Goal: Find specific page/section: Find specific page/section

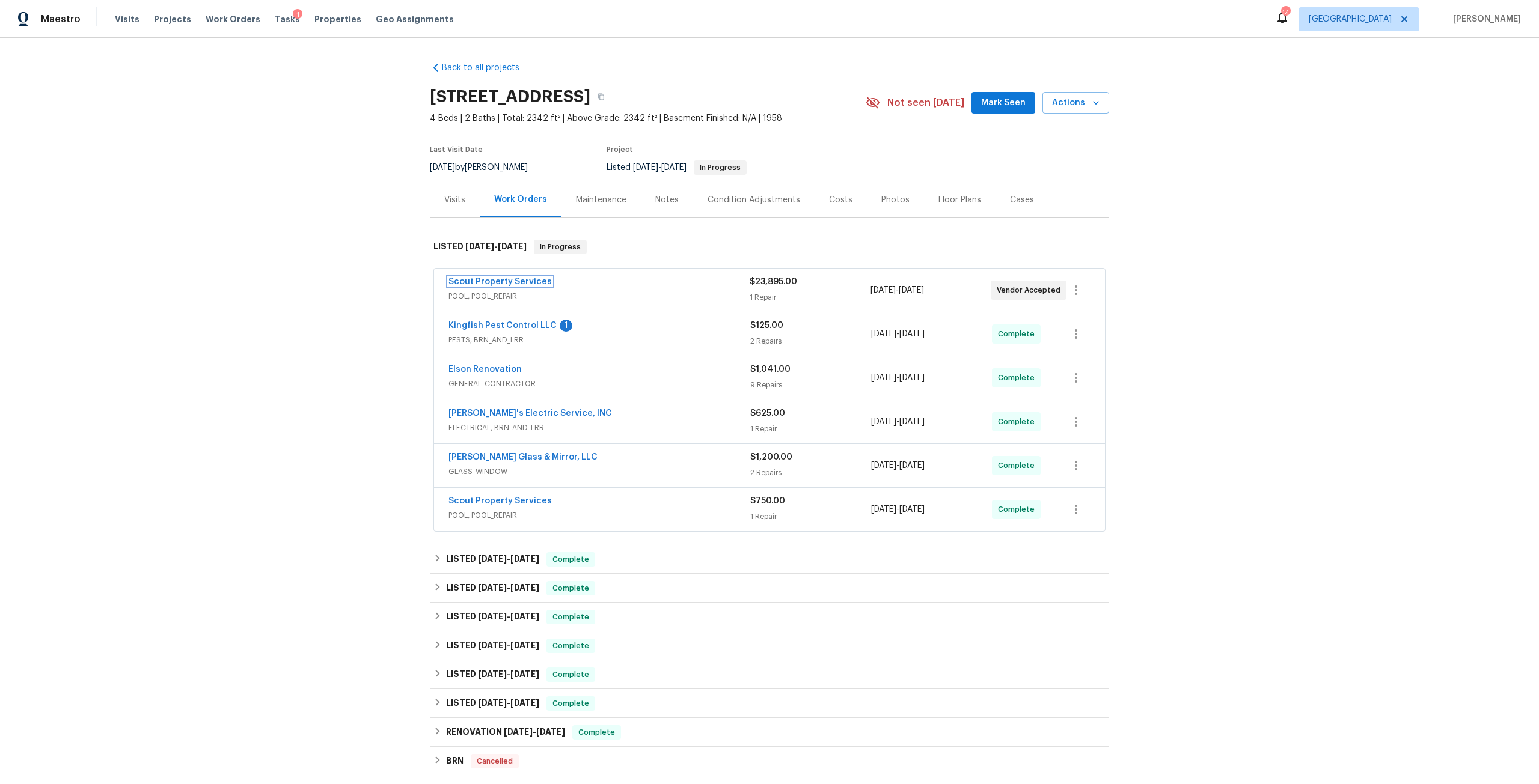
click at [509, 283] on link "Scout Property Services" at bounding box center [500, 281] width 103 height 8
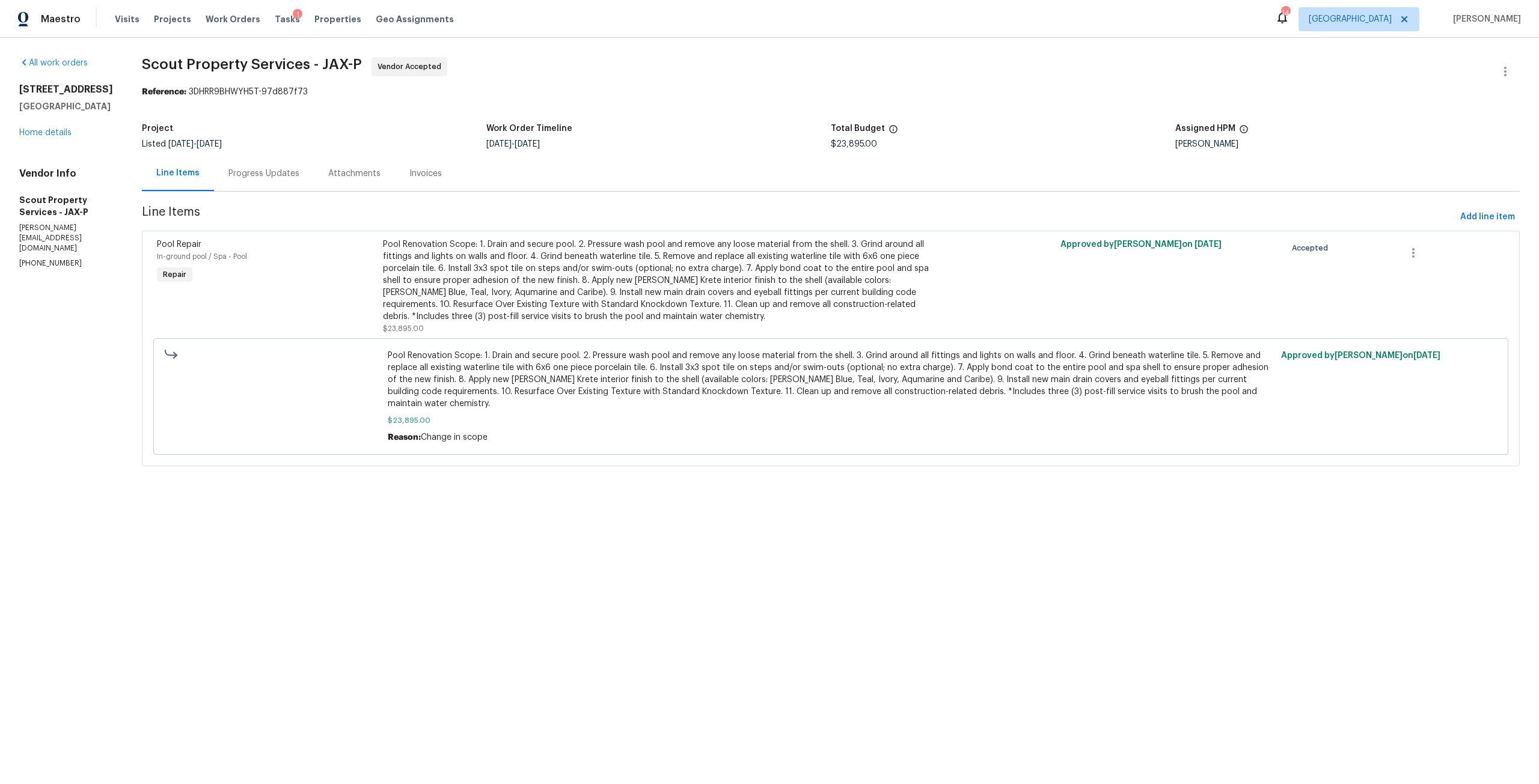
click at [484, 283] on div "Pool Renovation Scope: 1. Drain and secure pool. 2. Pressure wash pool and remo…" at bounding box center [662, 281] width 557 height 84
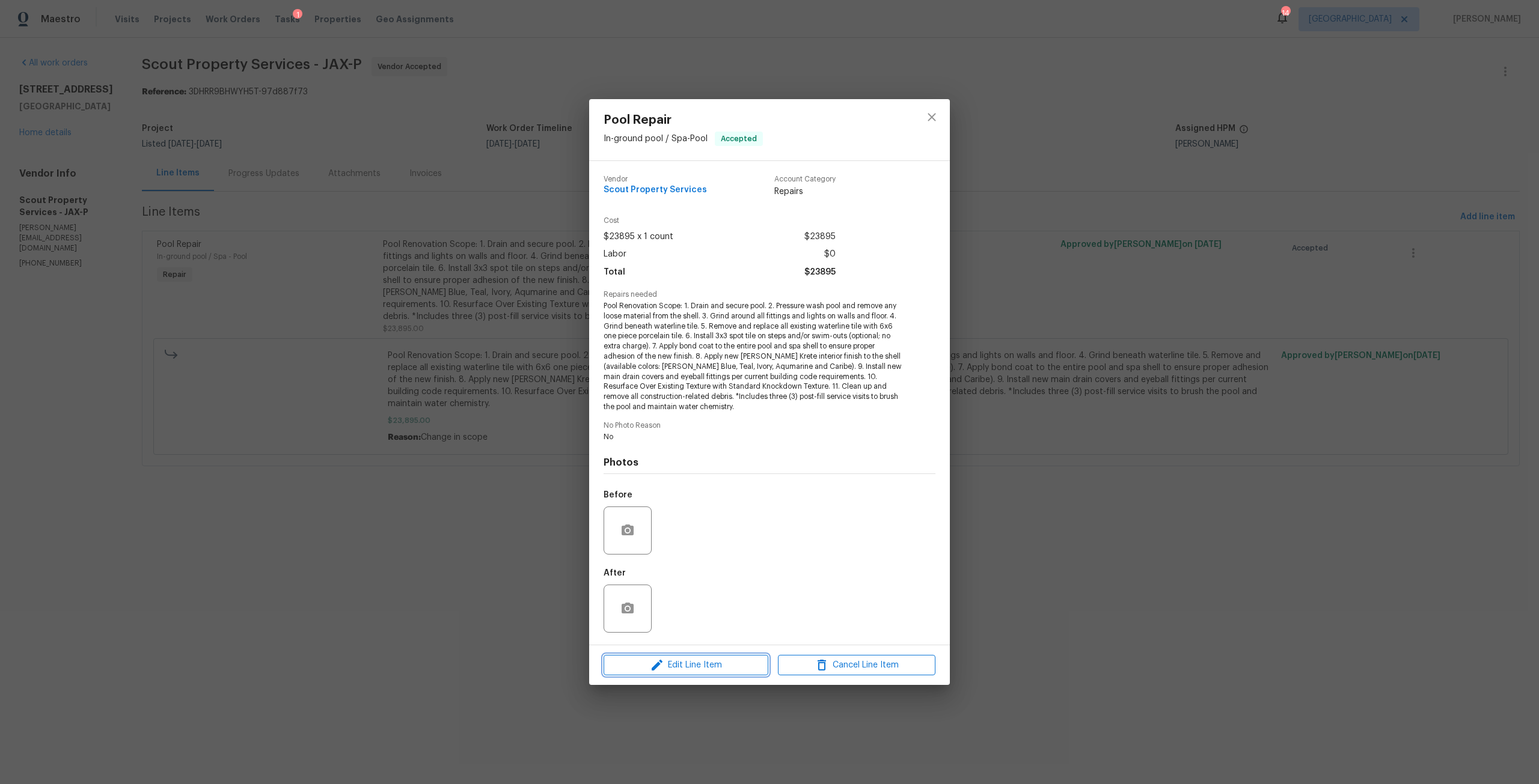
click at [711, 674] on button "Edit Line Item" at bounding box center [686, 665] width 165 height 21
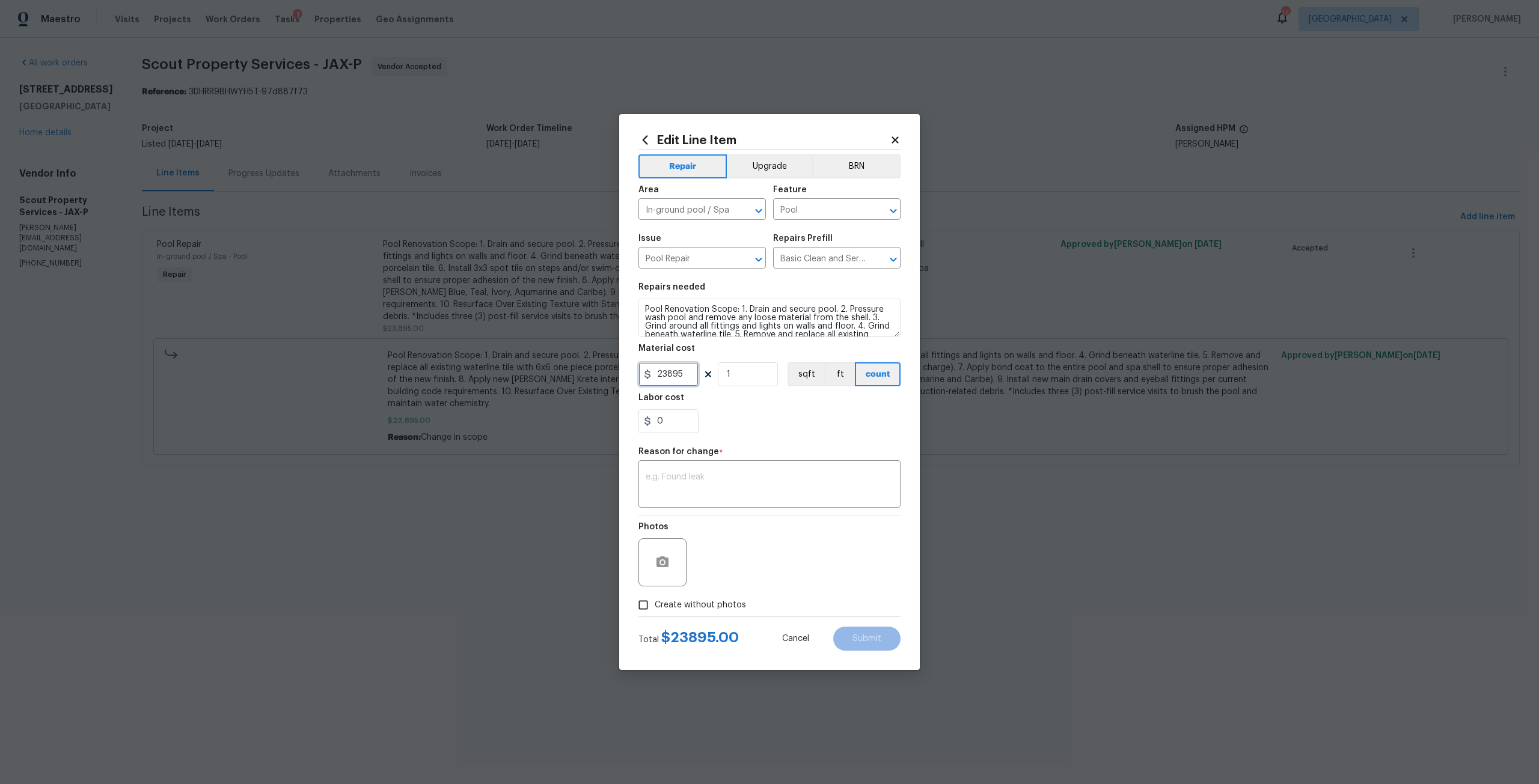
drag, startPoint x: 689, startPoint y: 369, endPoint x: 629, endPoint y: 385, distance: 62.1
click at [629, 385] on div "Edit Line Item Repair Upgrade BRN Area In-ground pool / Spa ​ Feature Pool ​ Is…" at bounding box center [770, 392] width 300 height 556
type input "13500"
click at [690, 470] on div "x ​" at bounding box center [770, 485] width 262 height 45
type textarea "Adjust, no work comopleted due to offer"
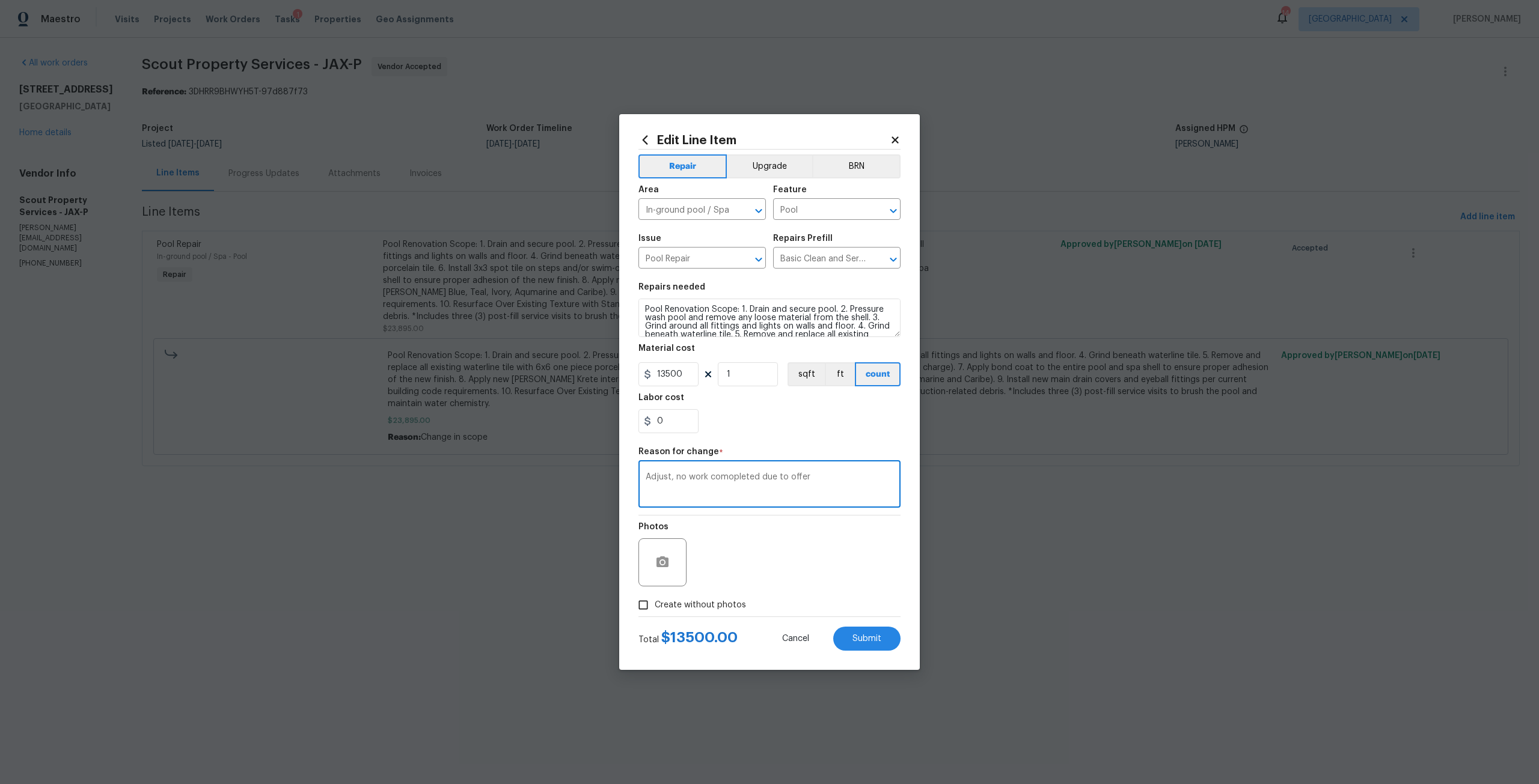
click at [721, 607] on span "Create without photos" at bounding box center [700, 605] width 92 height 12
click at [654, 607] on input "Create without photos" at bounding box center [643, 604] width 23 height 23
checkbox input "true"
click at [734, 587] on div "Reason* No" at bounding box center [798, 555] width 204 height 78
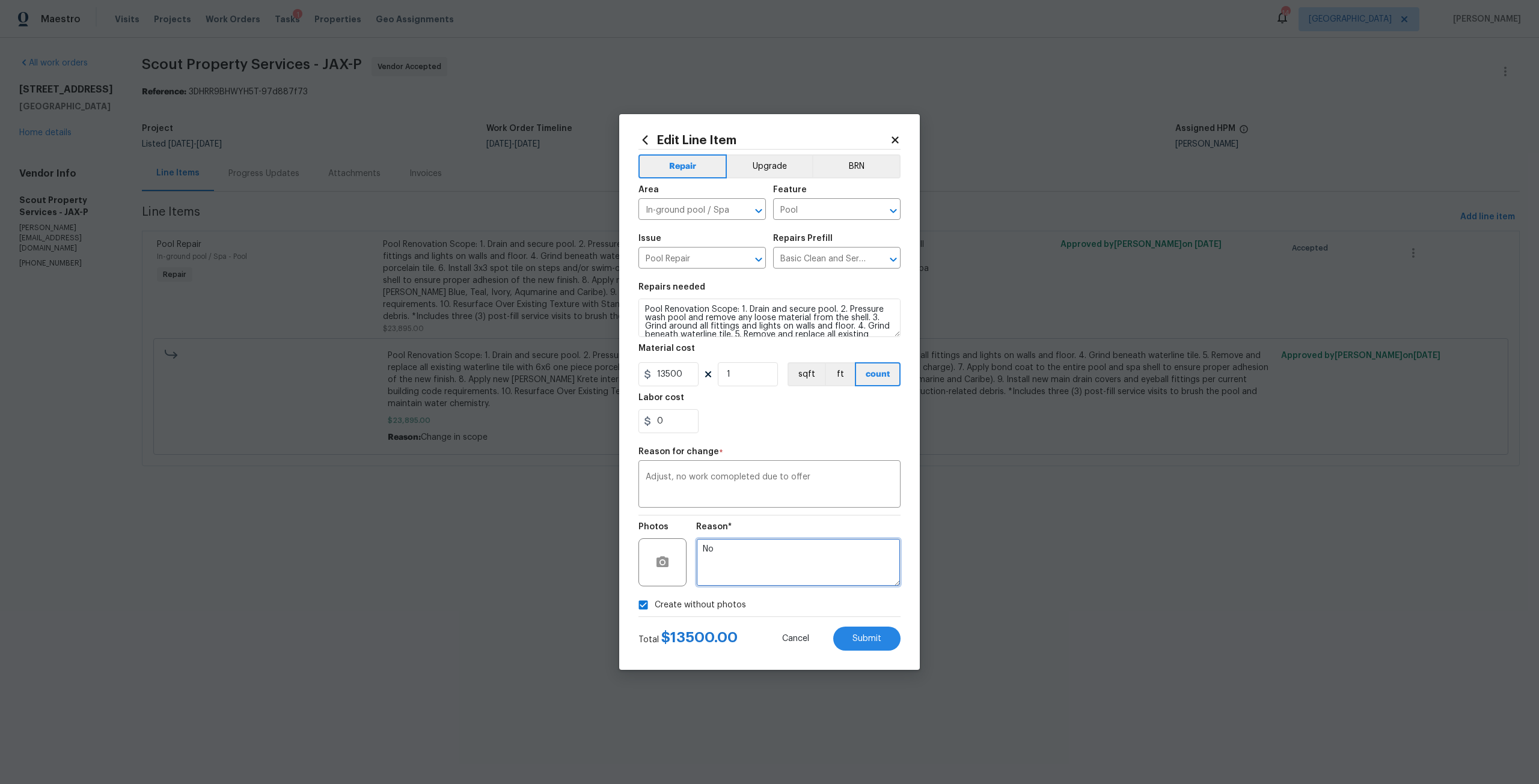
click at [745, 577] on textarea "No" at bounding box center [798, 563] width 204 height 48
type textarea "N"
click at [874, 632] on button "Submit" at bounding box center [867, 639] width 67 height 24
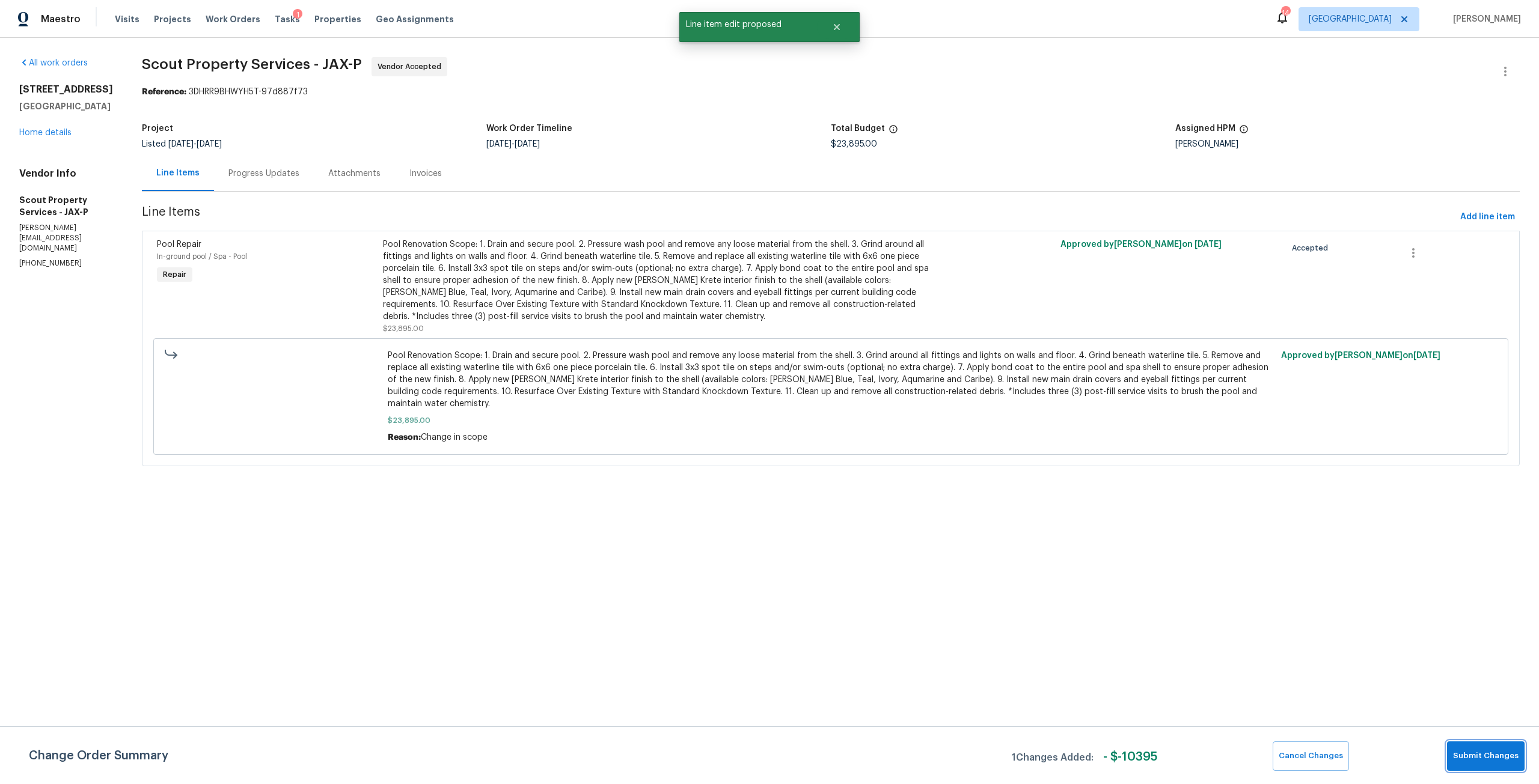
click at [1470, 765] on button "Submit Changes" at bounding box center [1486, 756] width 78 height 29
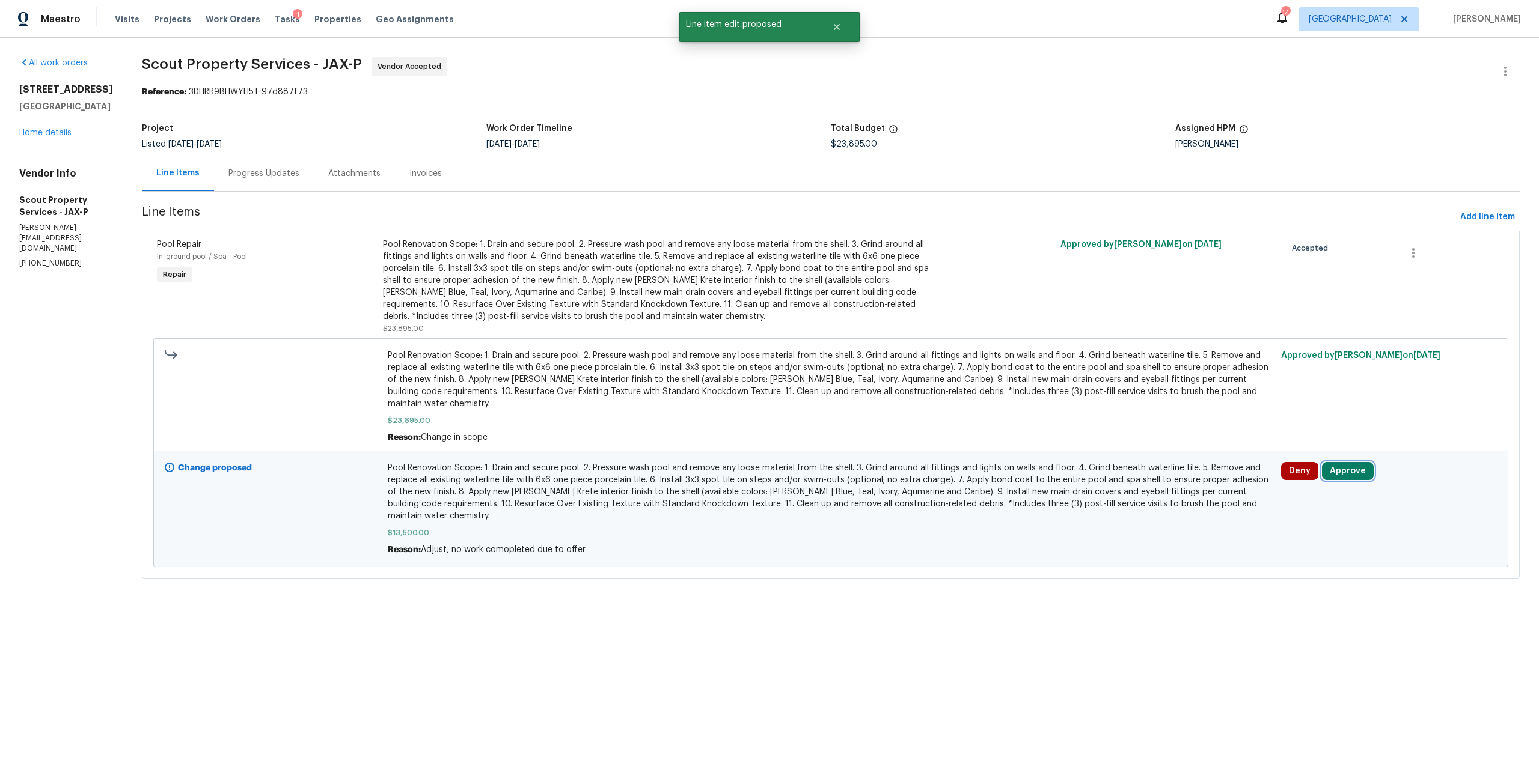
click at [1341, 462] on button "Approve" at bounding box center [1348, 471] width 52 height 18
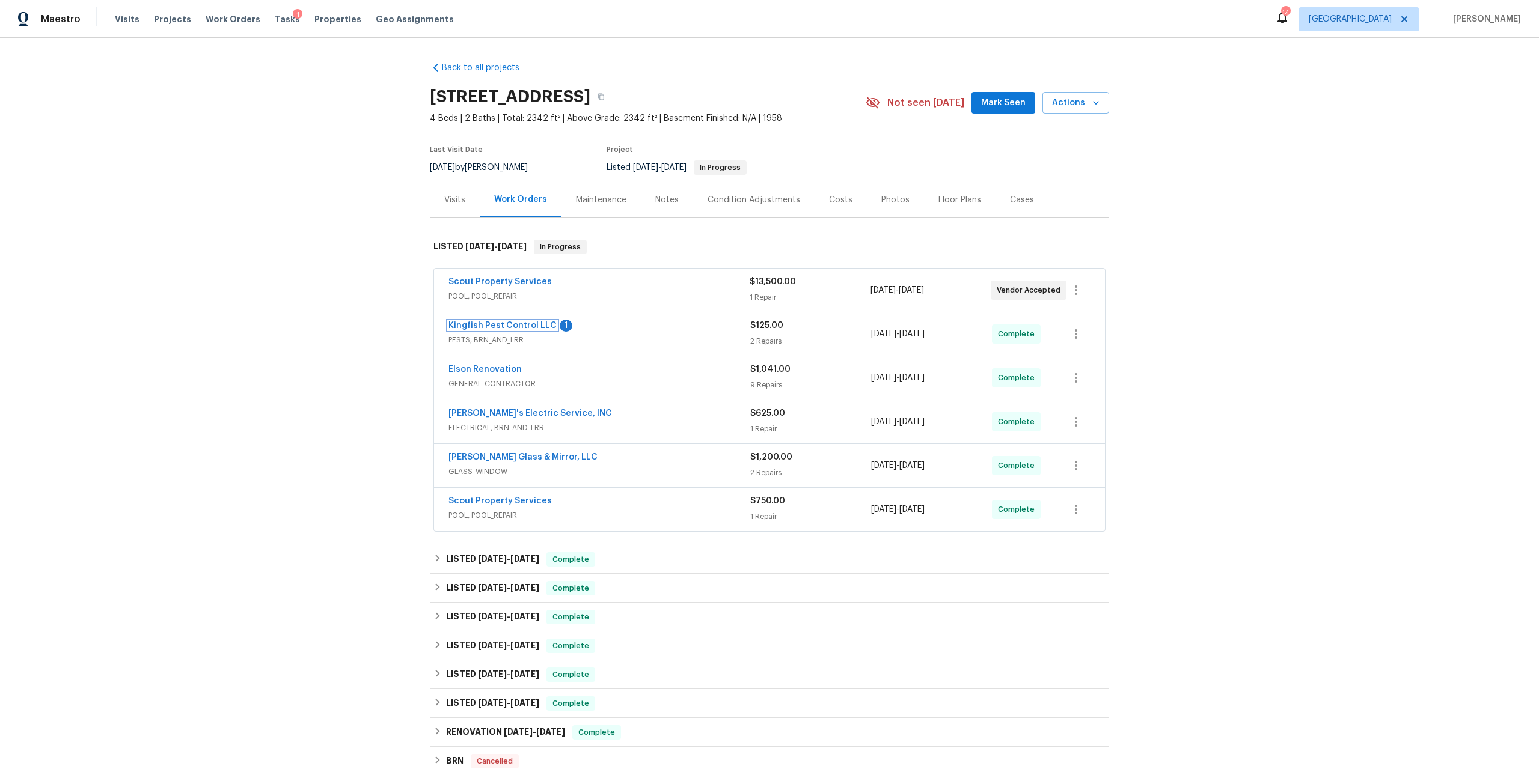
click at [531, 326] on link "Kingfish Pest Control LLC" at bounding box center [503, 325] width 108 height 8
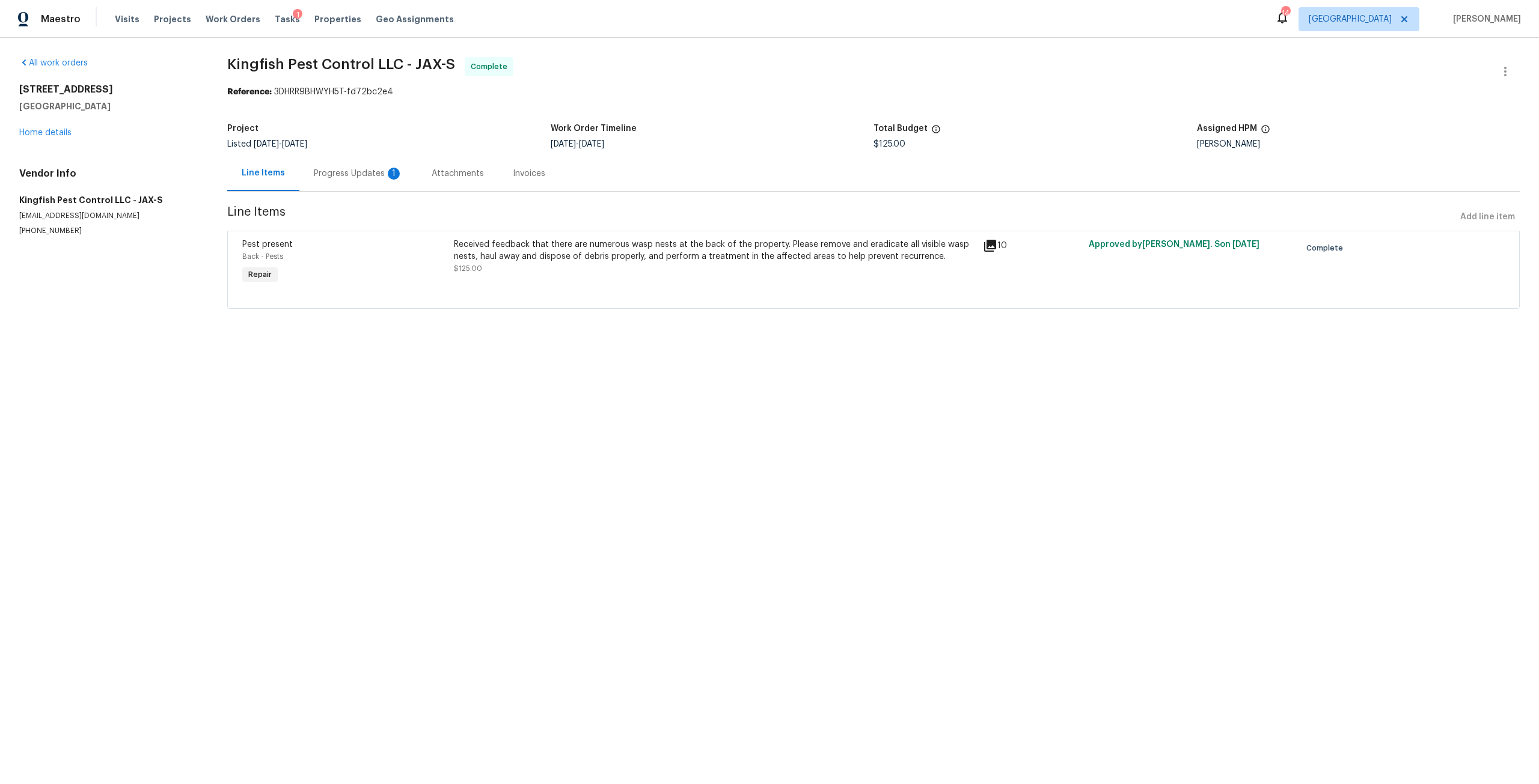
click at [352, 179] on div "Progress Updates 1" at bounding box center [358, 174] width 89 height 12
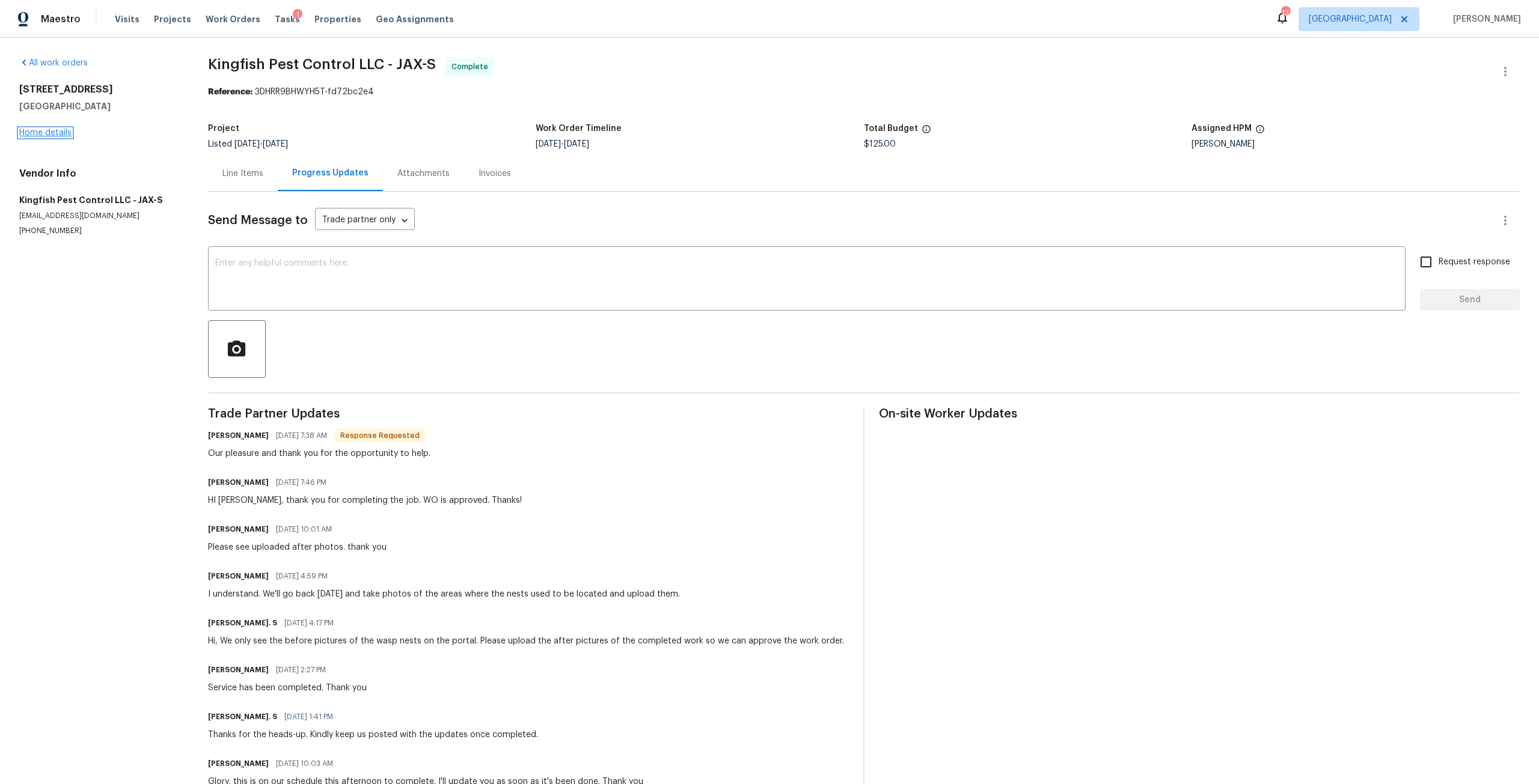
click at [52, 131] on link "Home details" at bounding box center [45, 133] width 52 height 8
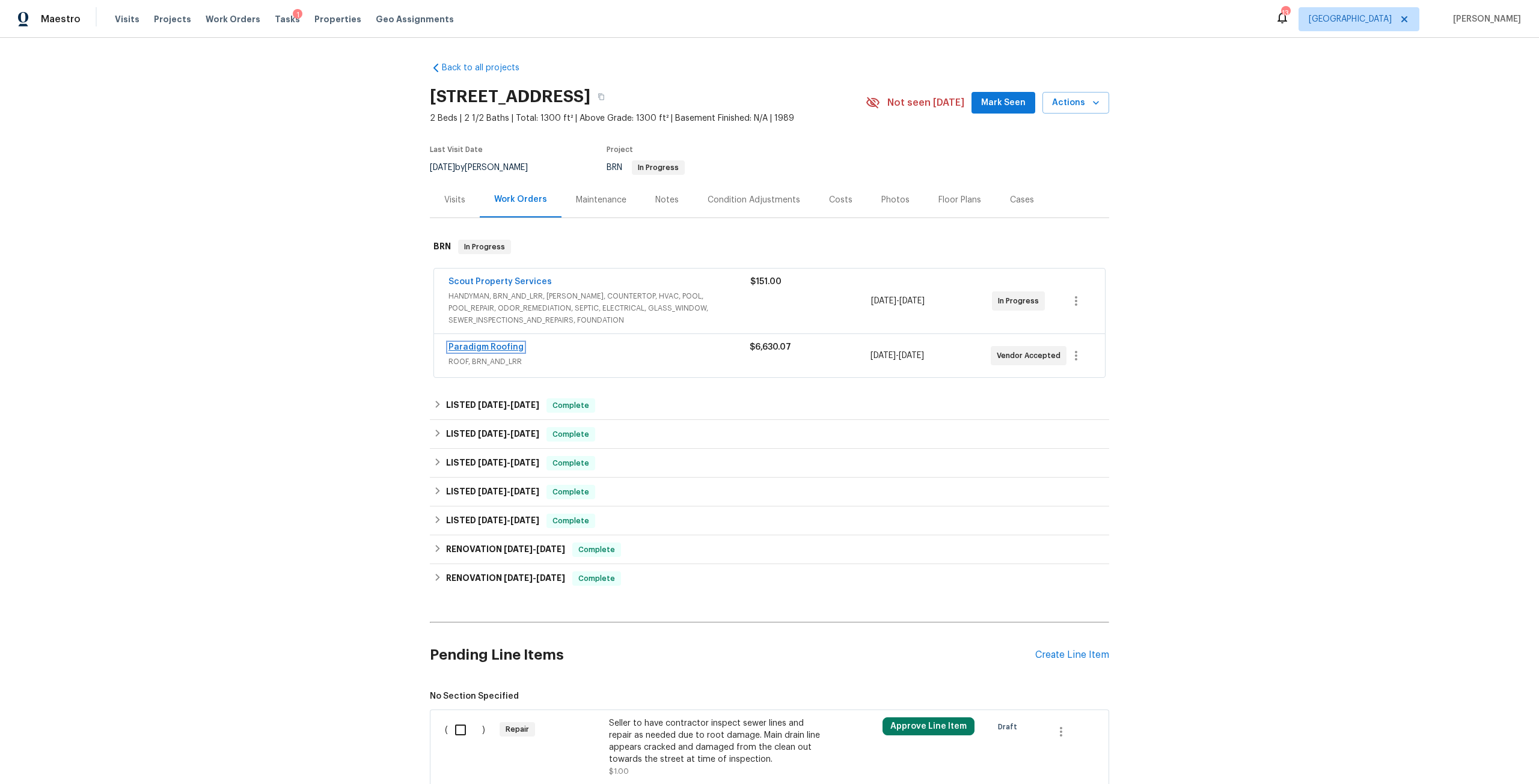
click at [498, 346] on link "Paradigm Roofing" at bounding box center [486, 347] width 75 height 8
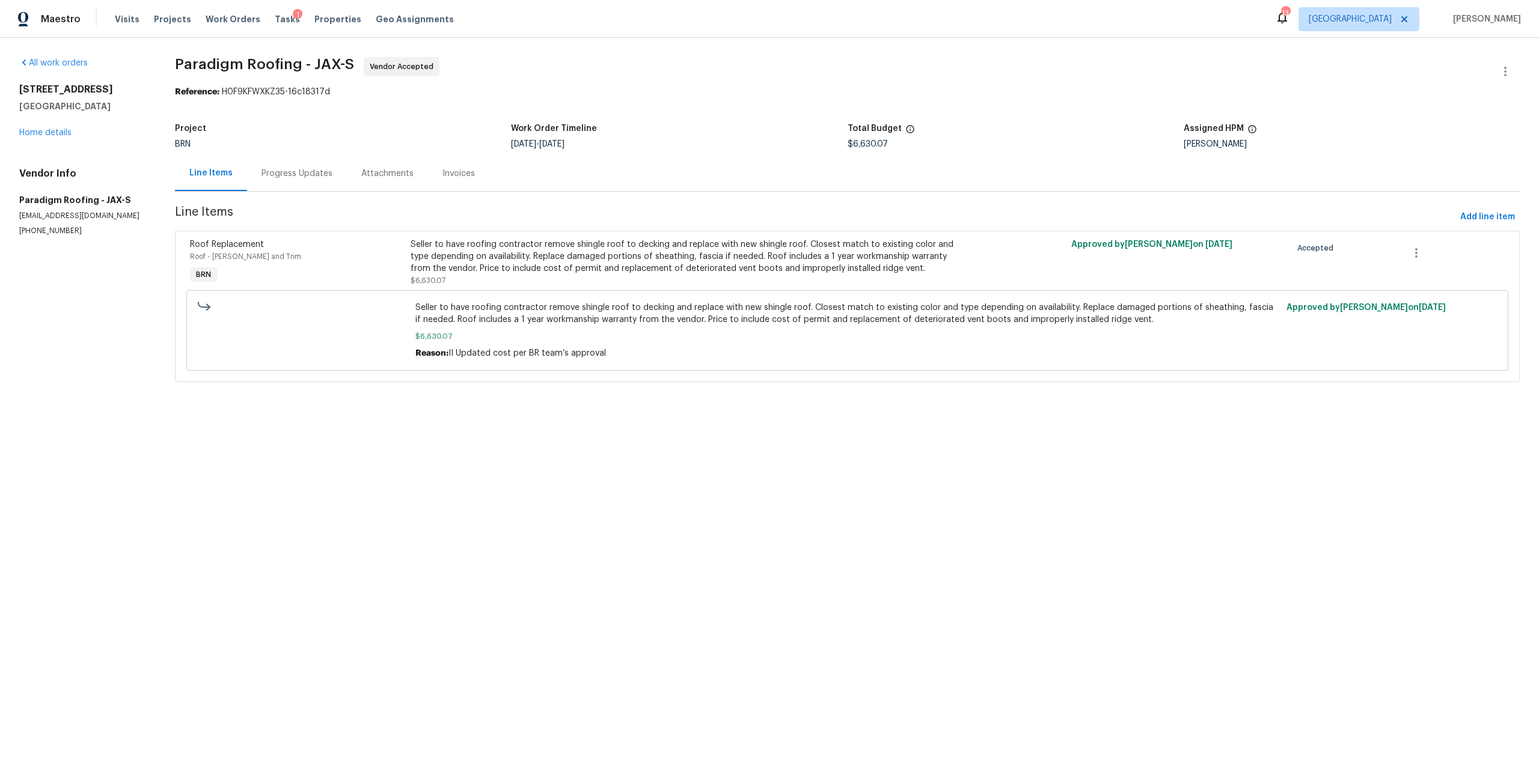
click at [307, 171] on div "Progress Updates" at bounding box center [297, 174] width 71 height 12
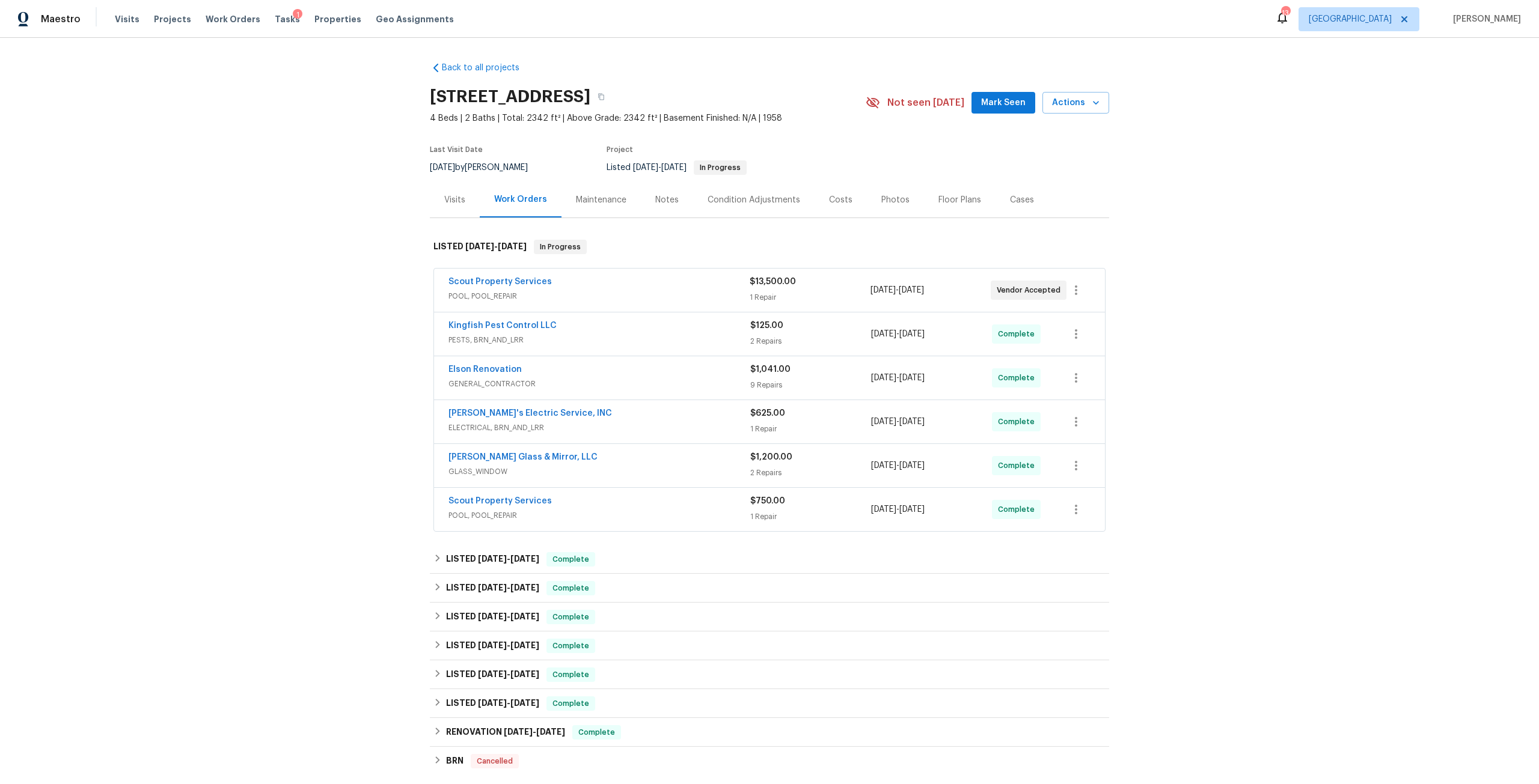
drag, startPoint x: 314, startPoint y: 16, endPoint x: 296, endPoint y: 22, distance: 19.0
click at [314, 17] on span "Properties" at bounding box center [338, 19] width 47 height 12
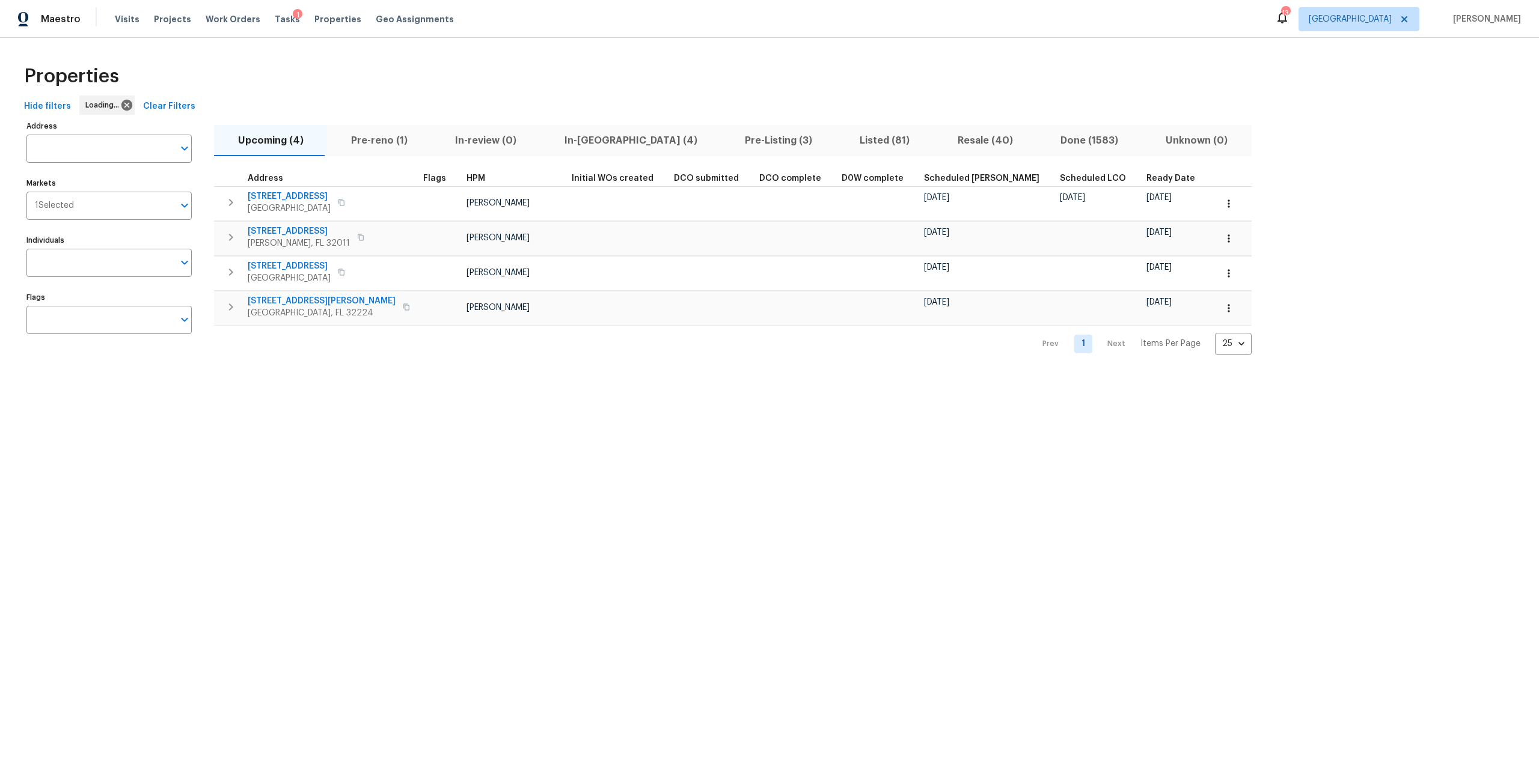
click at [115, 176] on div "Markets 1 Selected Markets" at bounding box center [109, 198] width 166 height 45
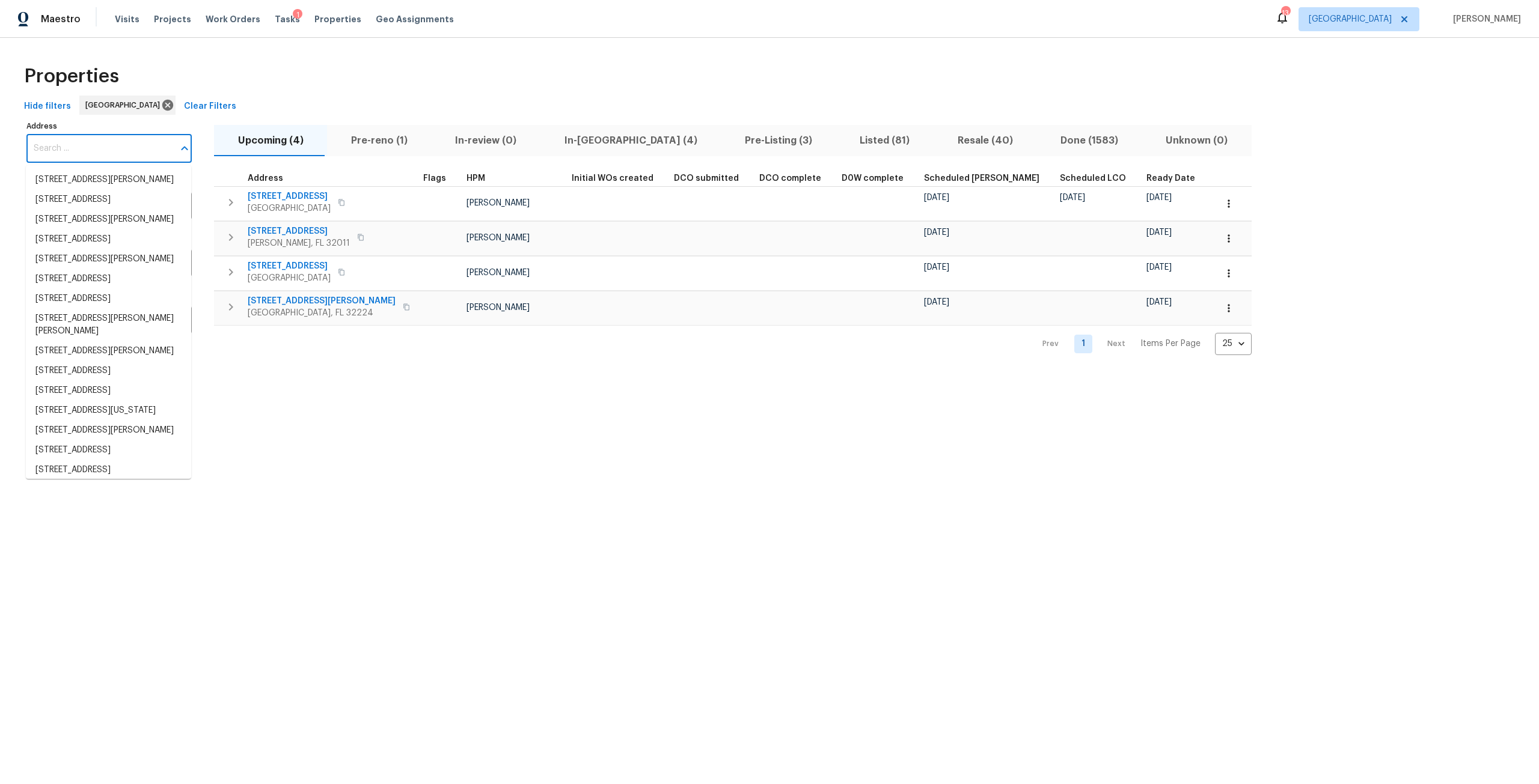
click at [122, 157] on input "Address" at bounding box center [100, 149] width 147 height 29
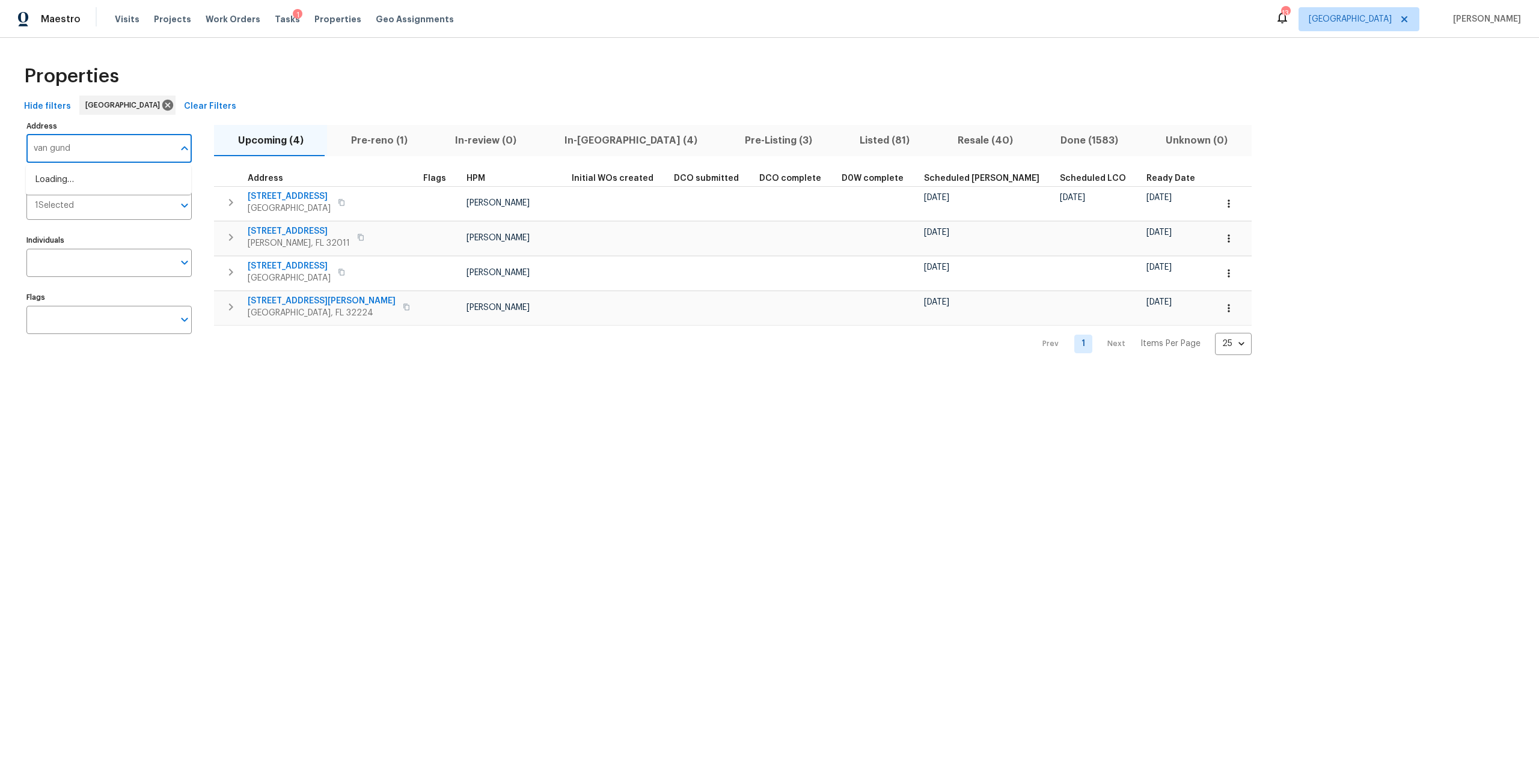
type input "van gundy"
click at [136, 184] on li "2936 Van Gundy Rd Jacksonville FL 32208" at bounding box center [108, 180] width 166 height 20
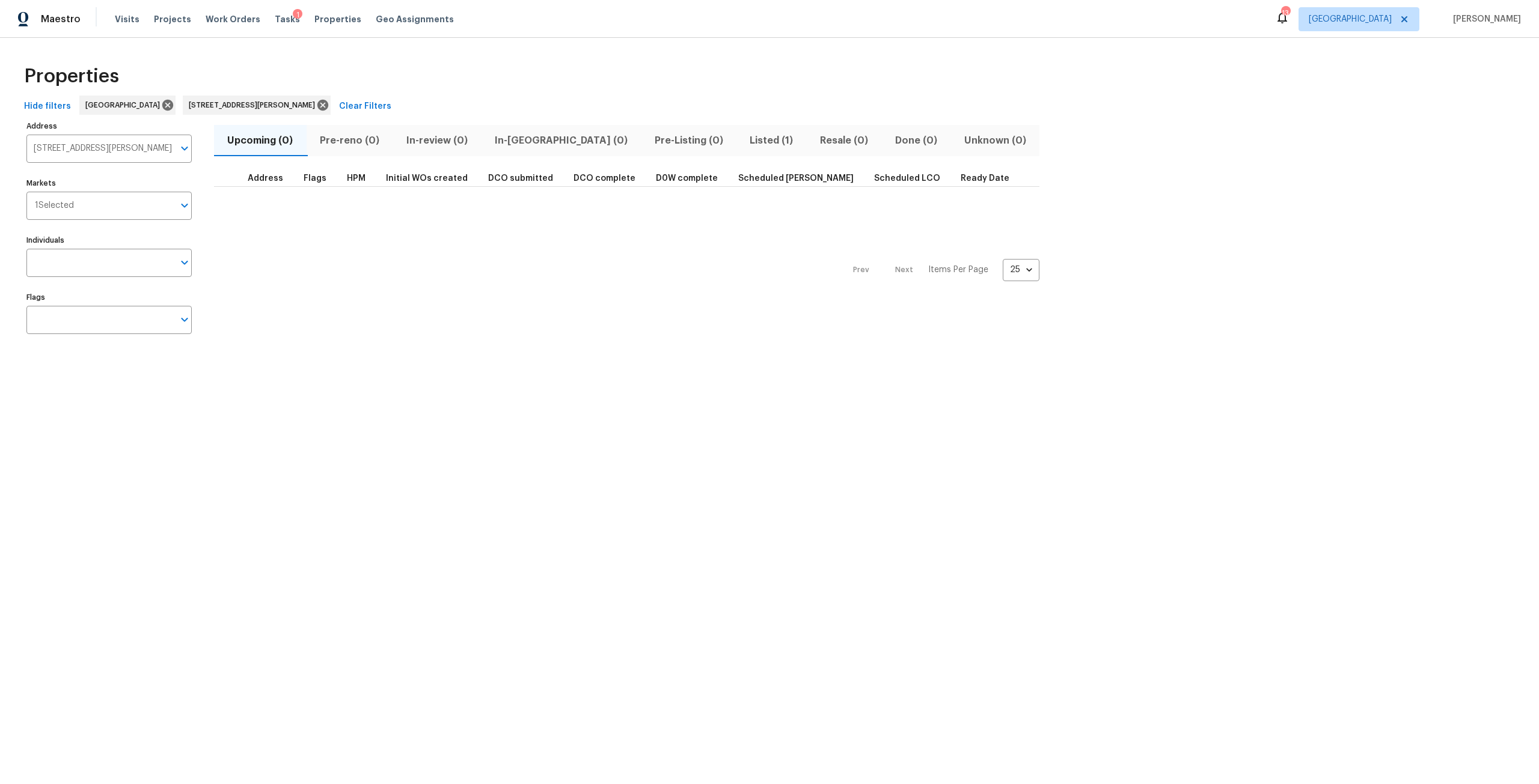
click at [744, 147] on span "Listed (1)" at bounding box center [772, 140] width 56 height 17
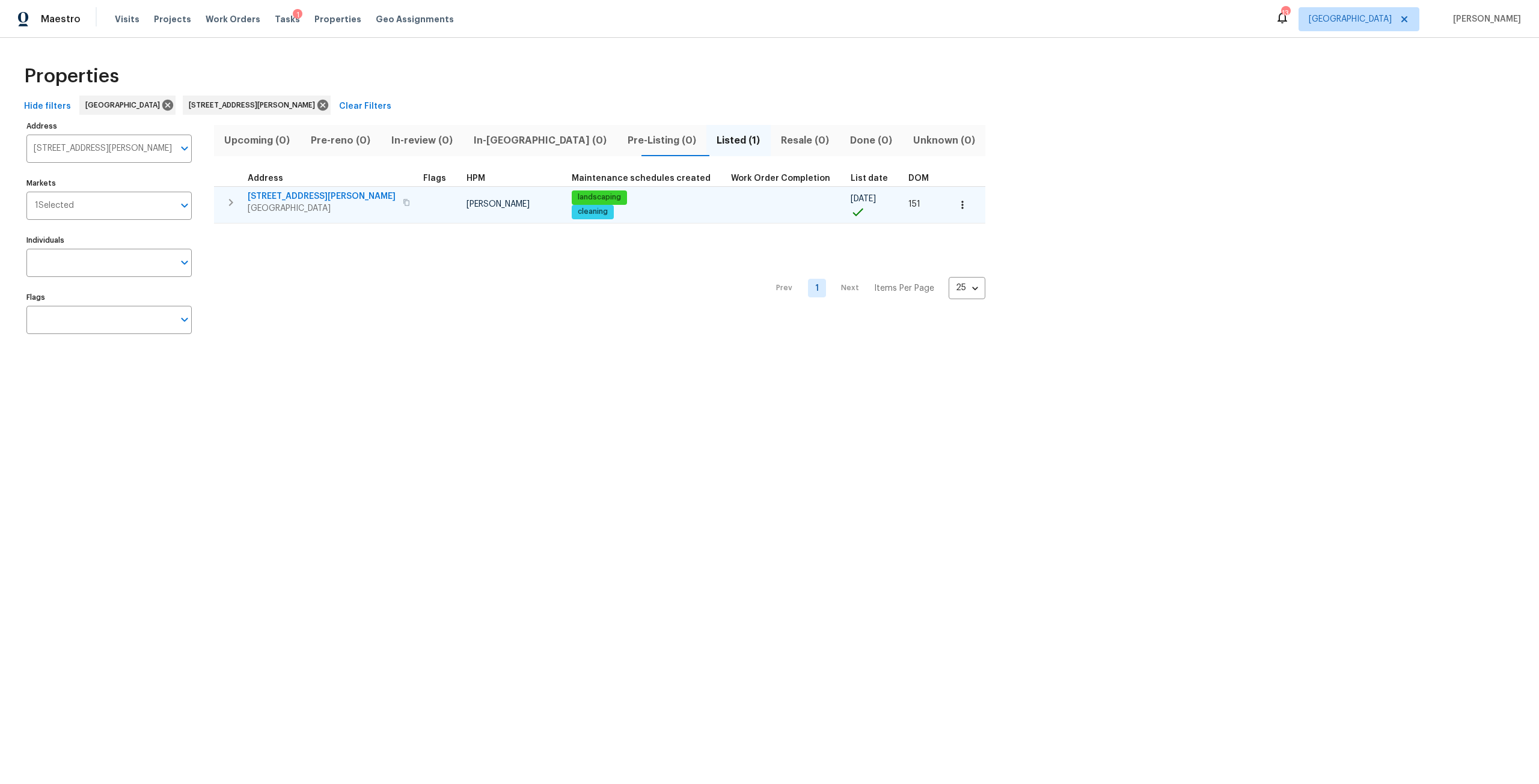
click at [281, 202] on span "Jacksonville, FL 32208" at bounding box center [322, 208] width 148 height 12
click at [239, 200] on button "button" at bounding box center [231, 202] width 24 height 24
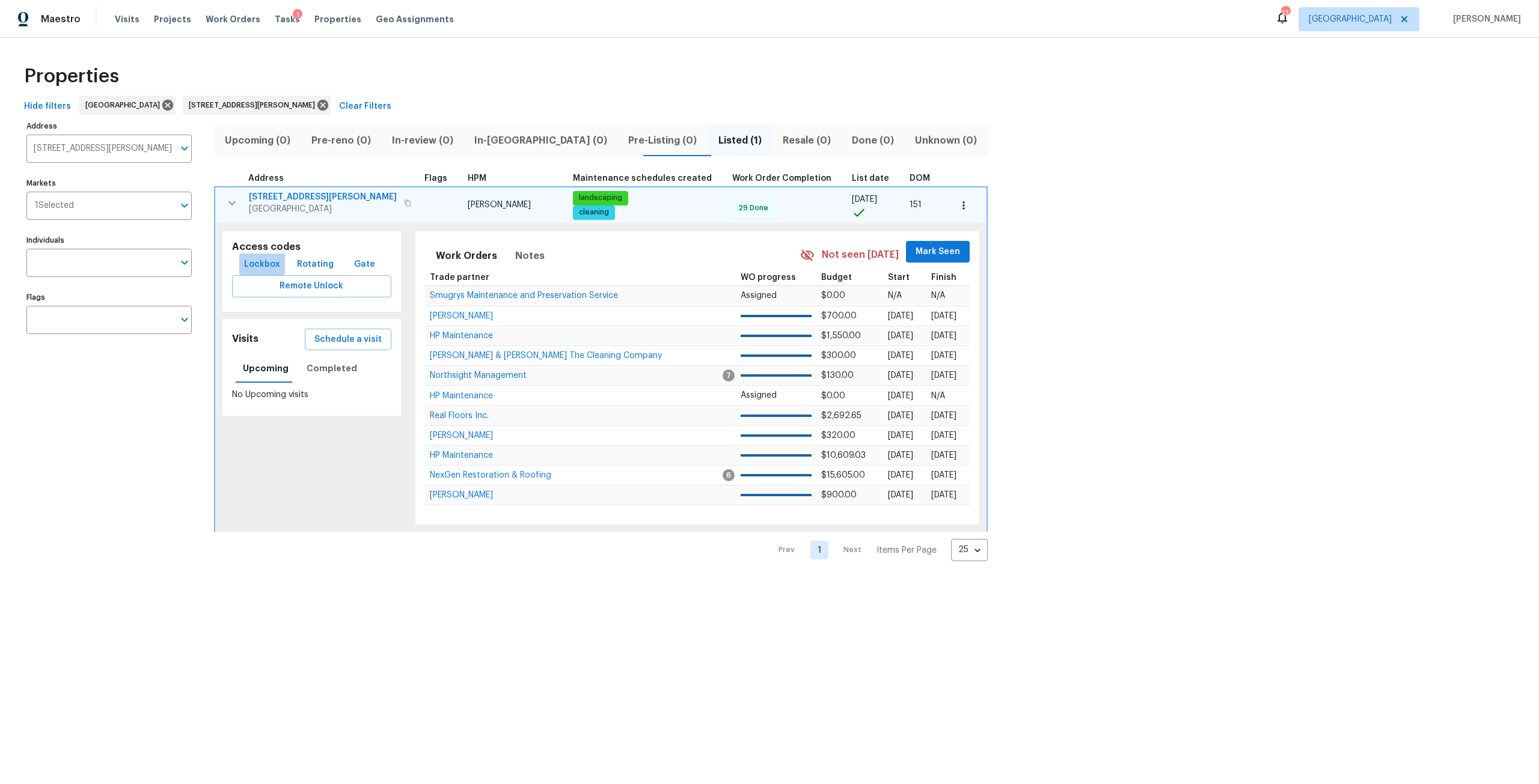
click at [270, 266] on span "Lockbox" at bounding box center [262, 265] width 36 height 15
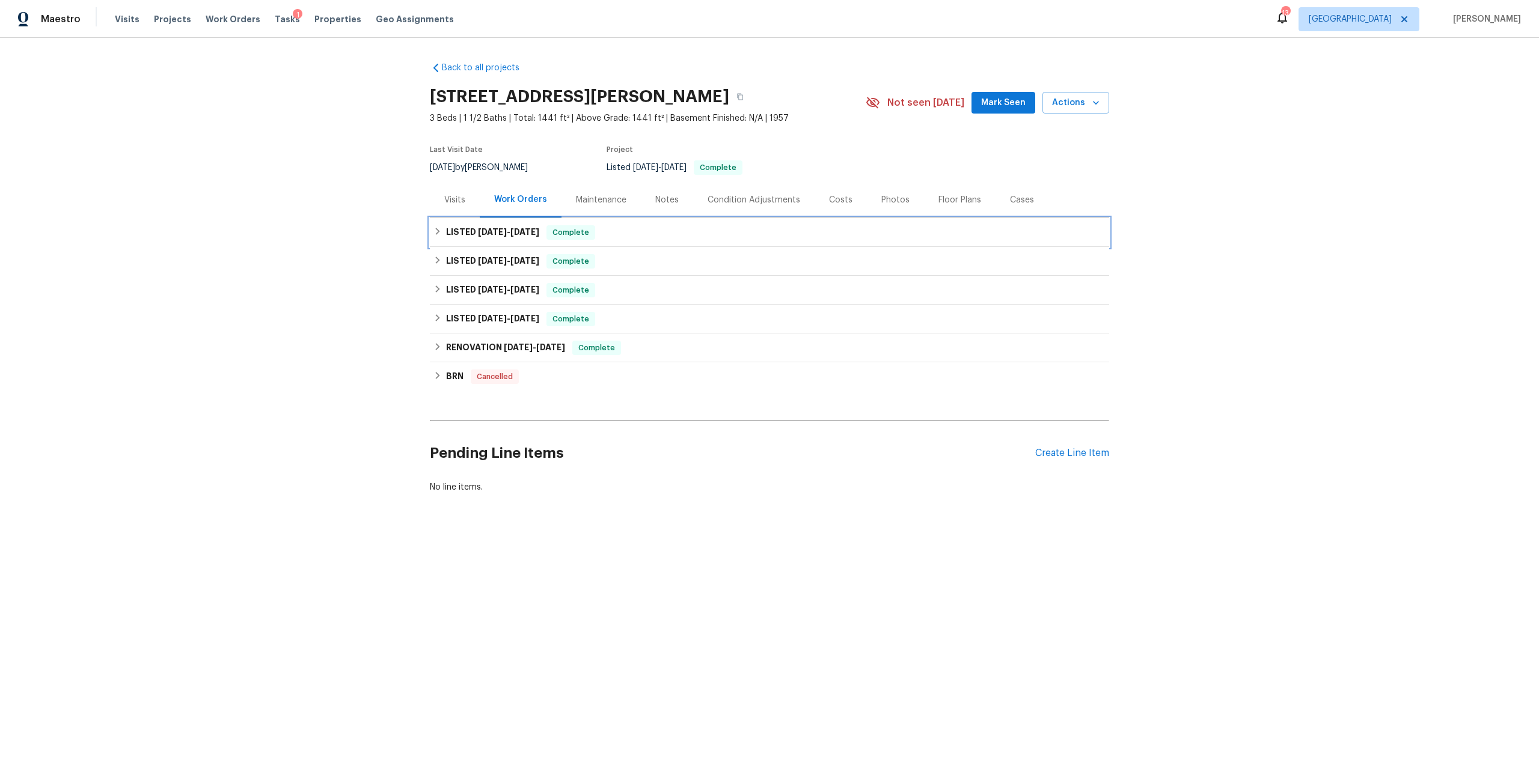
click at [523, 229] on span "[DATE]" at bounding box center [524, 232] width 29 height 8
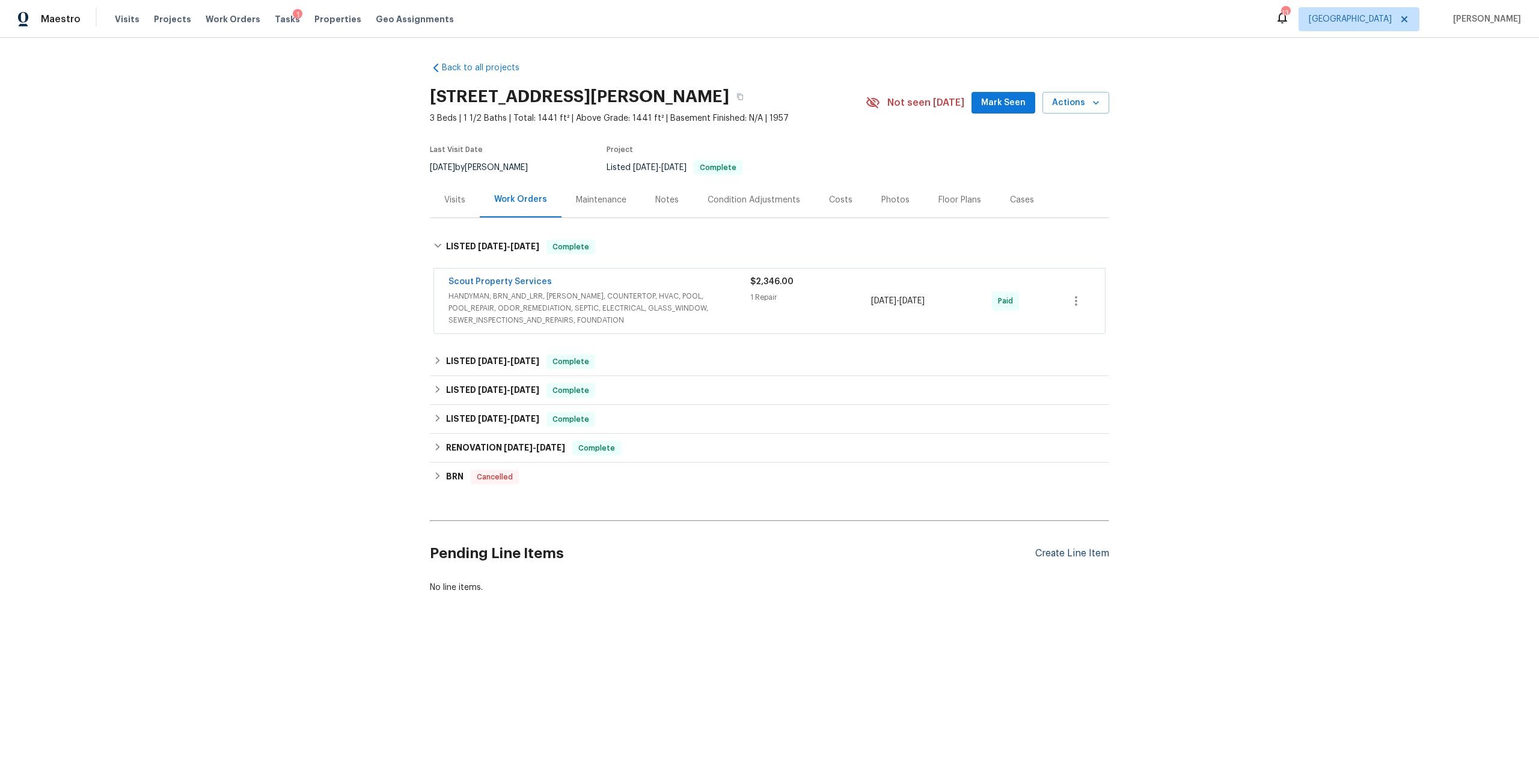
click at [1079, 554] on div "Create Line Item" at bounding box center [1072, 554] width 74 height 12
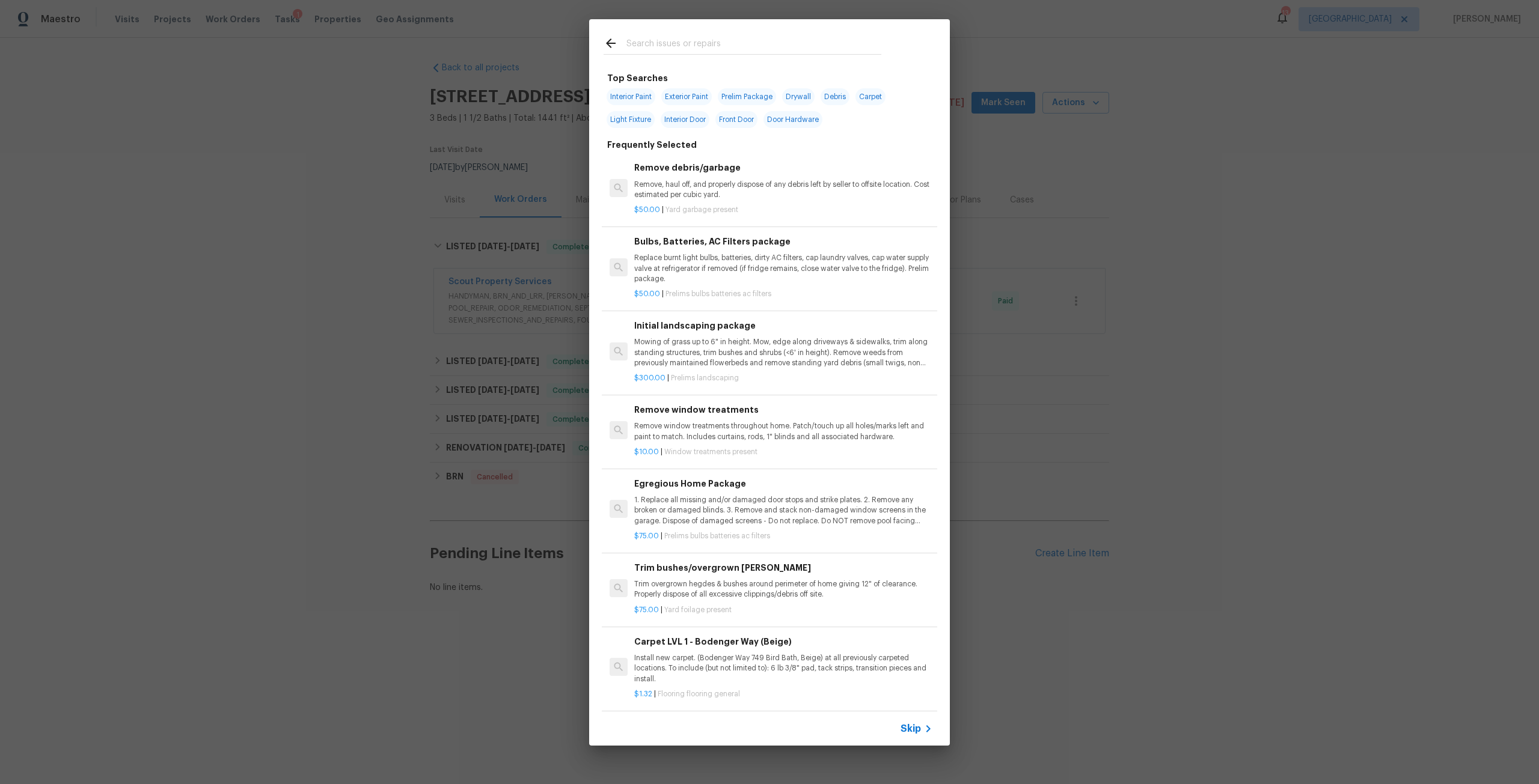
click at [1154, 207] on div "Top Searches Interior Paint Exterior Paint Prelim Package Drywall Debris Carpet…" at bounding box center [770, 382] width 1539 height 765
